Goal: Task Accomplishment & Management: Use online tool/utility

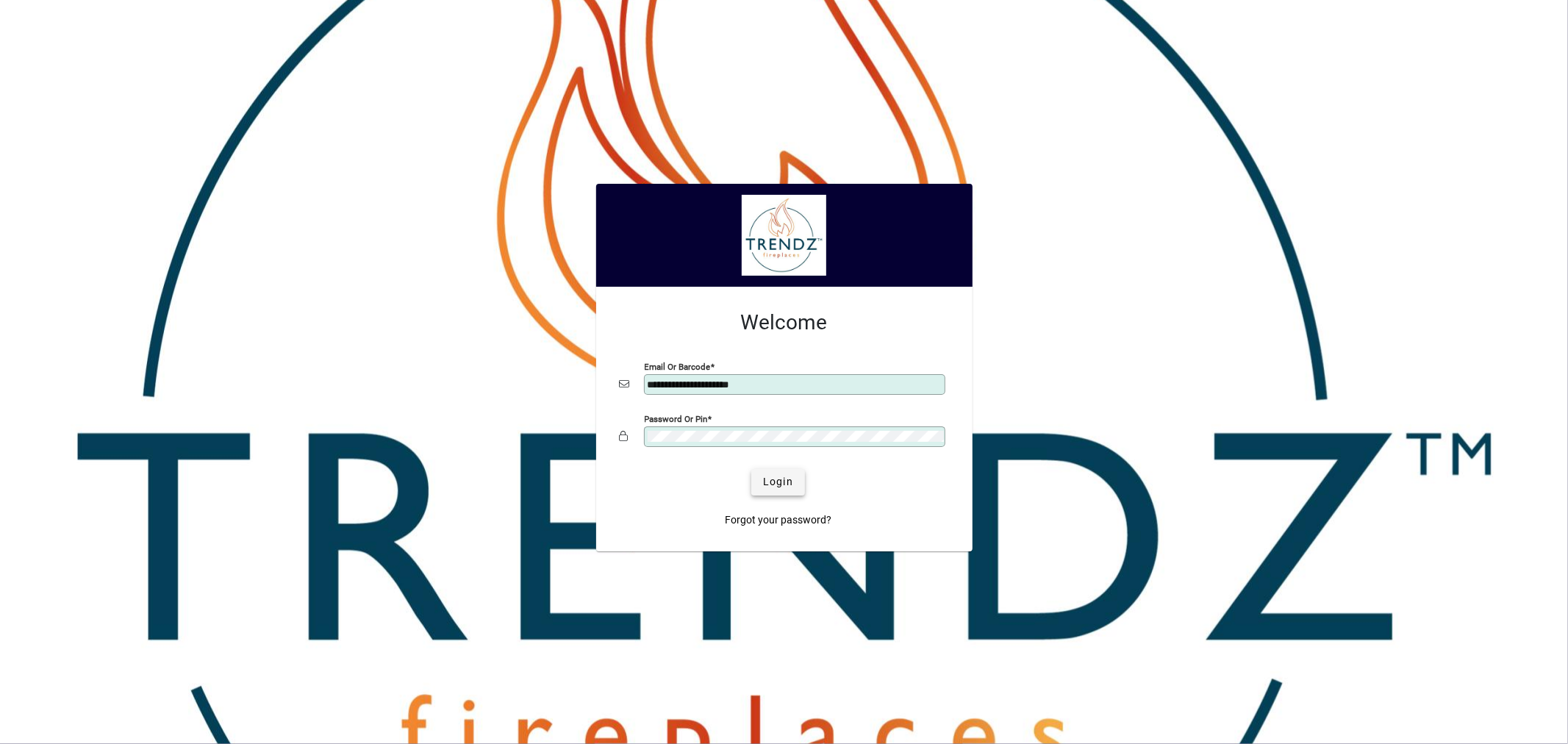
click at [769, 479] on span "Login" at bounding box center [778, 482] width 30 height 15
